Goal: Task Accomplishment & Management: Use online tool/utility

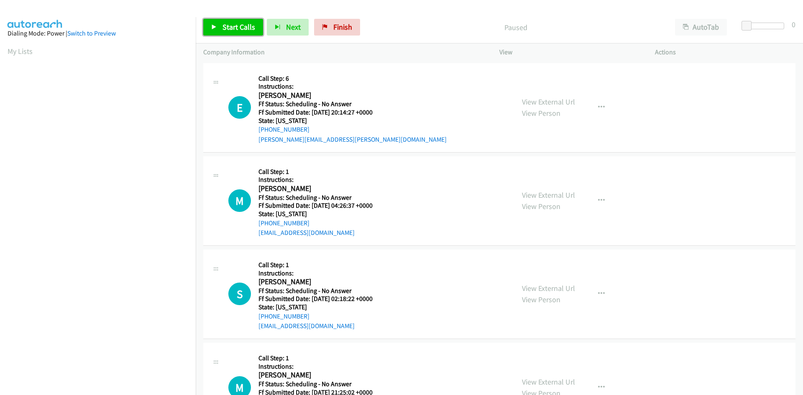
click at [217, 30] on link "Start Calls" at bounding box center [233, 27] width 60 height 17
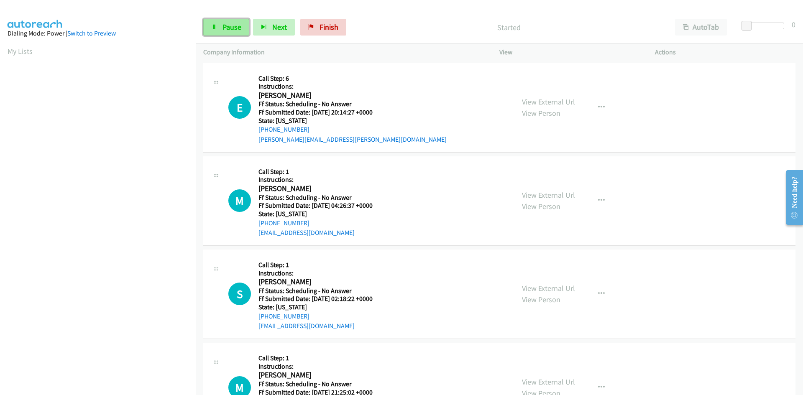
click at [219, 31] on link "Pause" at bounding box center [226, 27] width 46 height 17
click at [218, 23] on link "Start Calls" at bounding box center [233, 27] width 60 height 17
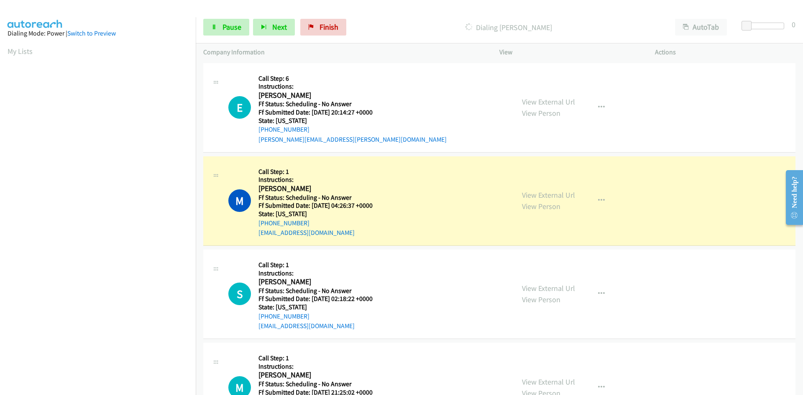
scroll to position [74, 0]
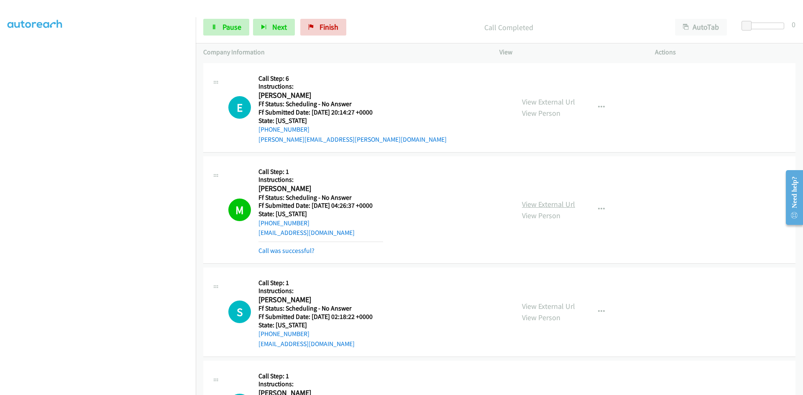
click at [562, 202] on link "View External Url" at bounding box center [548, 204] width 53 height 10
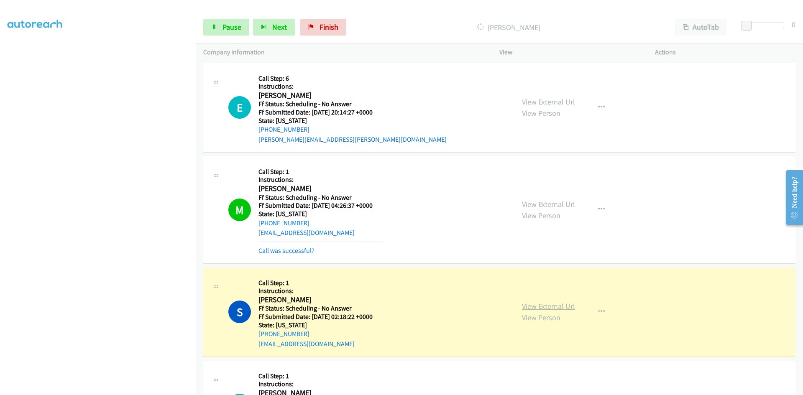
click at [556, 305] on link "View External Url" at bounding box center [548, 306] width 53 height 10
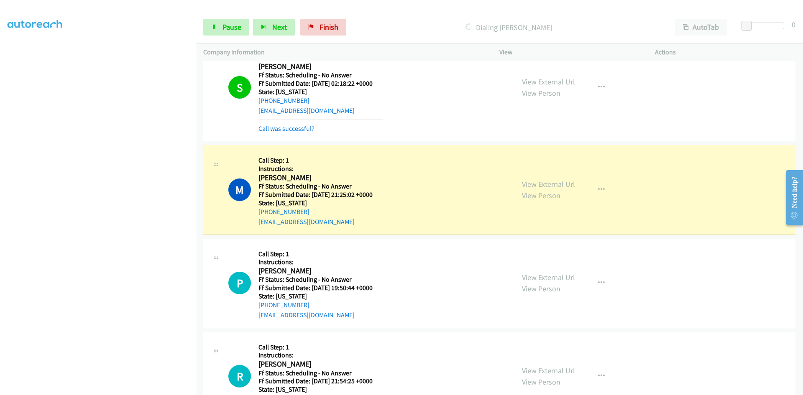
scroll to position [251, 0]
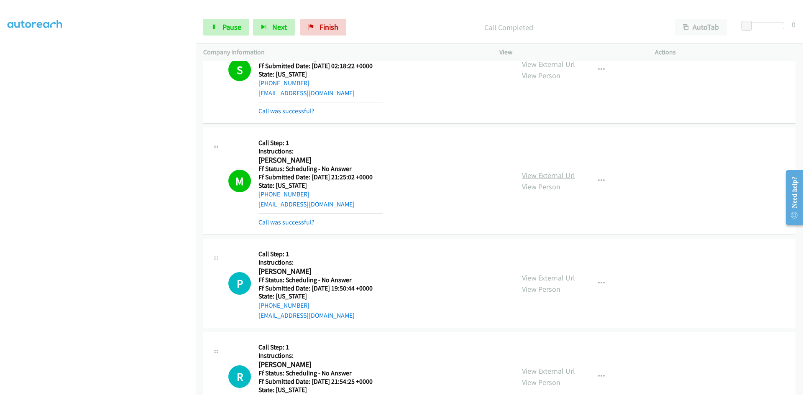
click at [559, 175] on link "View External Url" at bounding box center [548, 176] width 53 height 10
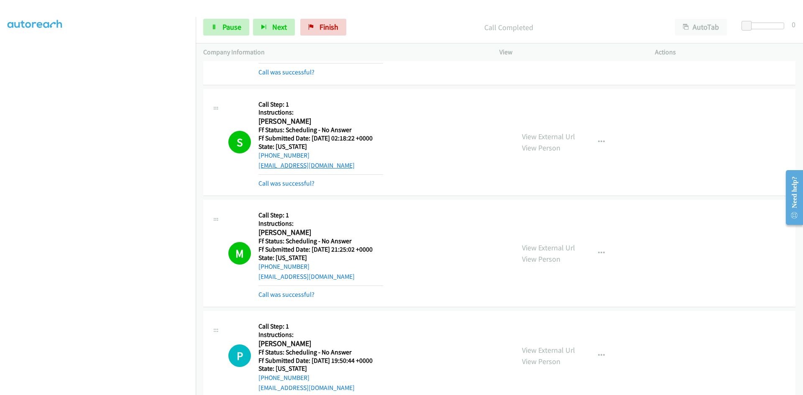
scroll to position [84, 0]
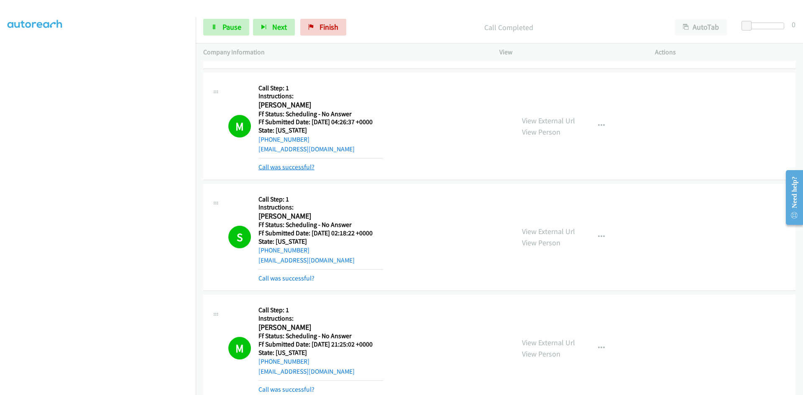
click at [292, 169] on link "Call was successful?" at bounding box center [286, 167] width 56 height 8
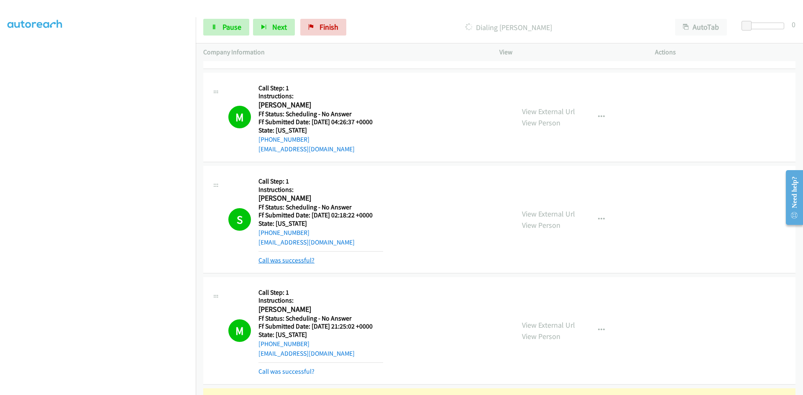
click at [285, 261] on link "Call was successful?" at bounding box center [286, 260] width 56 height 8
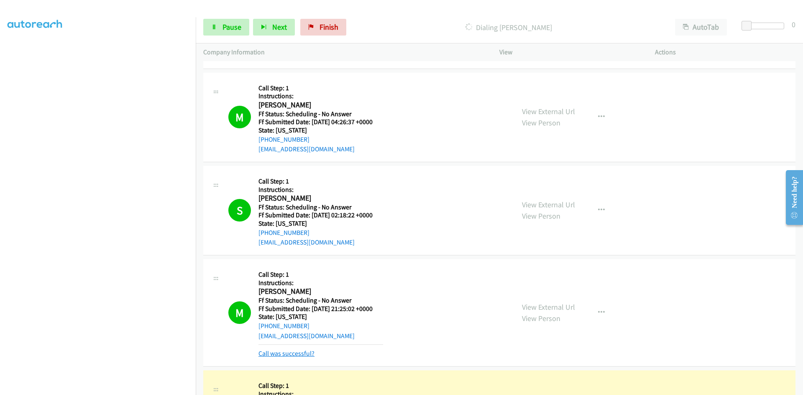
click at [301, 353] on link "Call was successful?" at bounding box center [286, 354] width 56 height 8
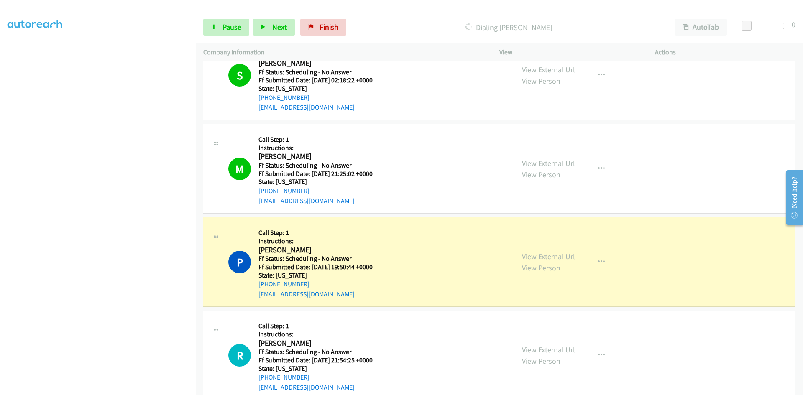
scroll to position [293, 0]
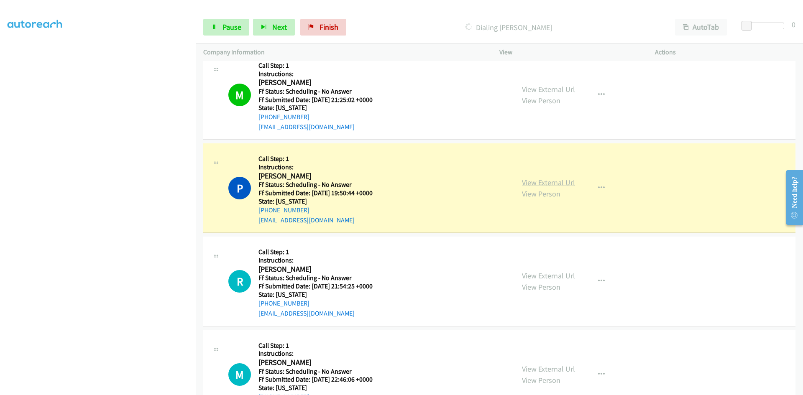
click at [550, 182] on link "View External Url" at bounding box center [548, 183] width 53 height 10
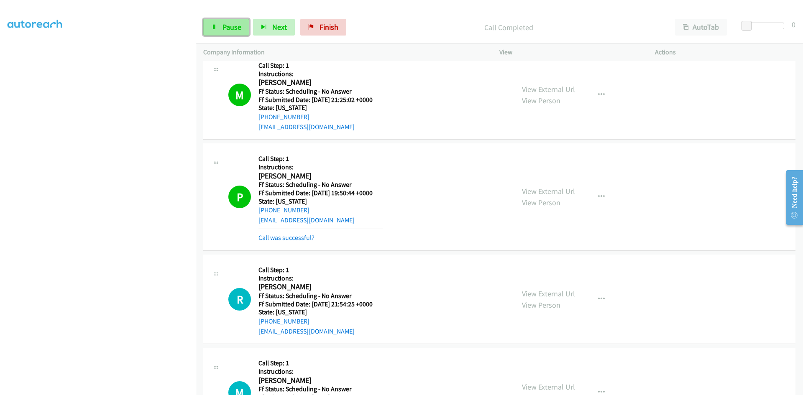
click at [214, 27] on icon at bounding box center [214, 28] width 6 height 6
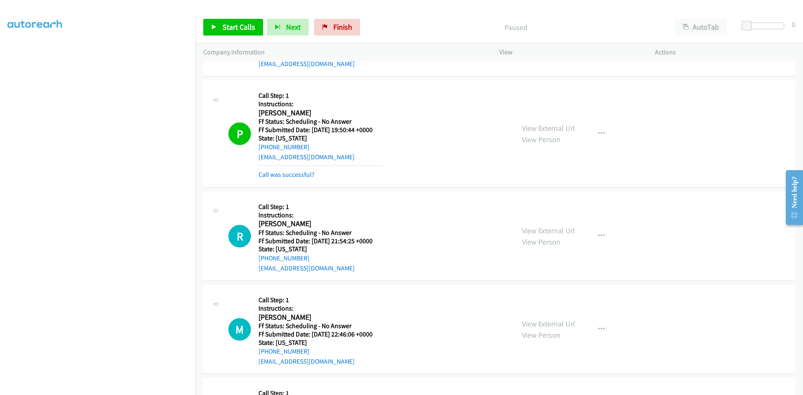
scroll to position [376, 0]
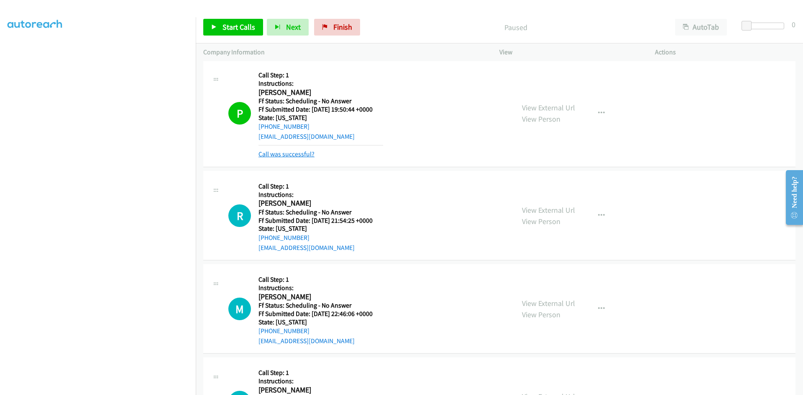
click at [301, 156] on link "Call was successful?" at bounding box center [286, 154] width 56 height 8
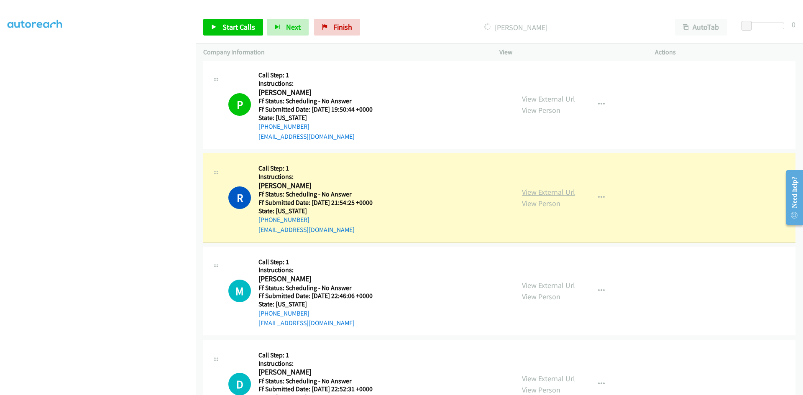
click at [561, 193] on link "View External Url" at bounding box center [548, 192] width 53 height 10
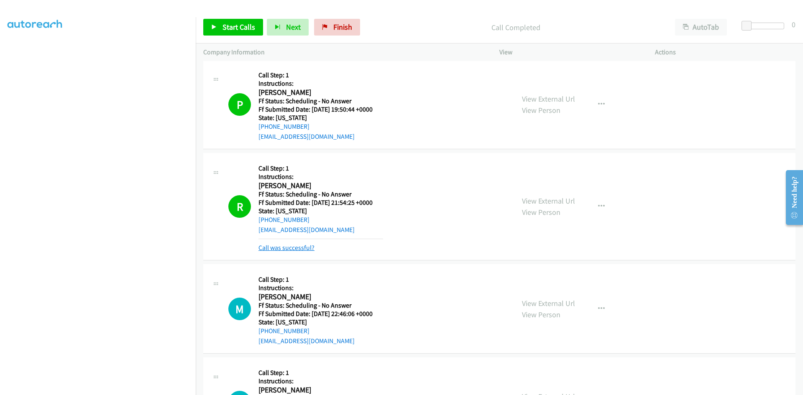
click at [291, 247] on link "Call was successful?" at bounding box center [286, 248] width 56 height 8
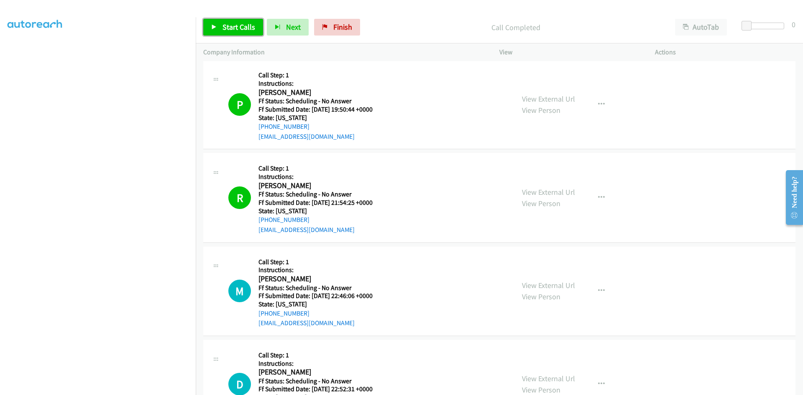
click at [235, 24] on span "Start Calls" at bounding box center [238, 27] width 33 height 10
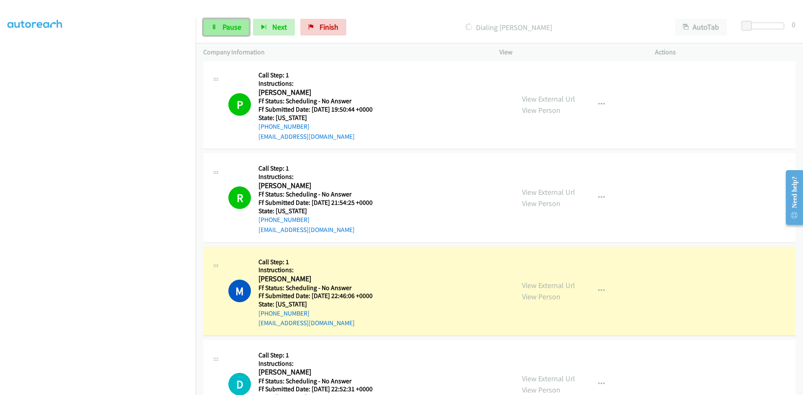
click at [236, 25] on span "Pause" at bounding box center [231, 27] width 19 height 10
click at [566, 283] on link "View External Url" at bounding box center [548, 286] width 53 height 10
